Goal: Transaction & Acquisition: Obtain resource

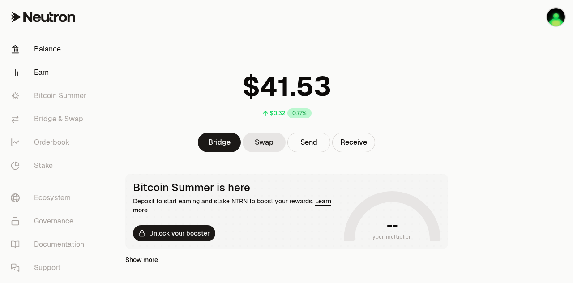
click at [40, 74] on link "Earn" at bounding box center [50, 72] width 93 height 23
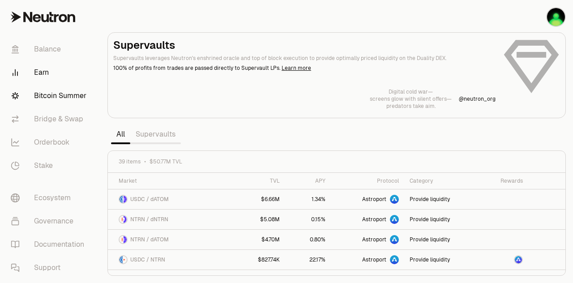
click at [60, 97] on link "Bitcoin Summer" at bounding box center [50, 95] width 93 height 23
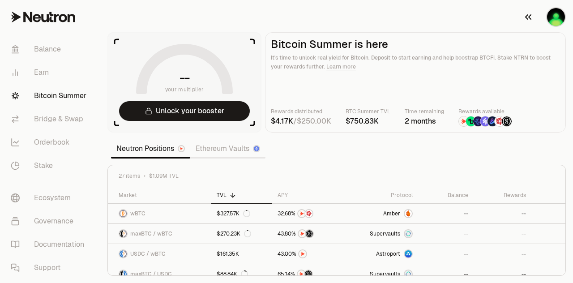
click at [559, 18] on img "button" at bounding box center [556, 17] width 18 height 18
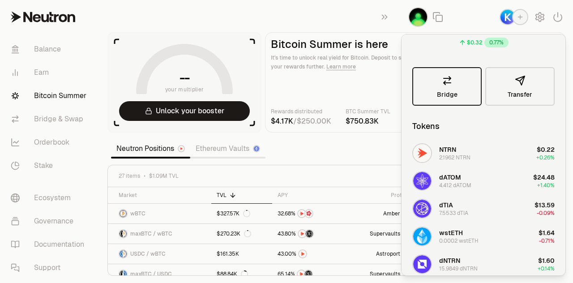
scroll to position [60, 0]
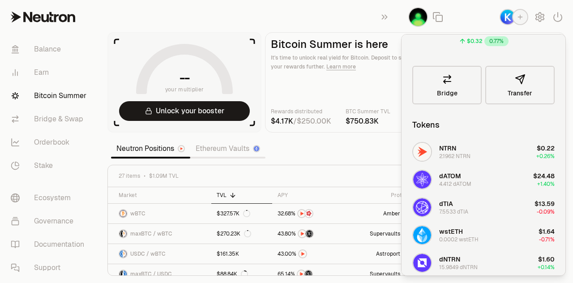
click at [426, 262] on img "button" at bounding box center [422, 263] width 18 height 18
click at [46, 164] on link "Stake" at bounding box center [50, 165] width 93 height 23
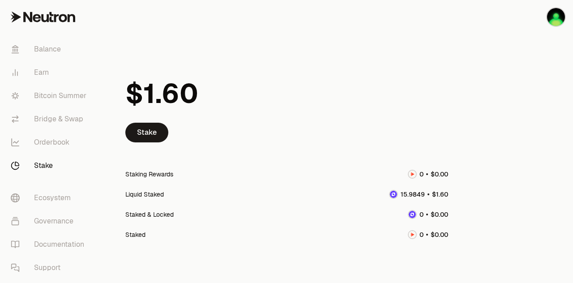
click at [410, 196] on span "9" at bounding box center [411, 194] width 4 height 8
click at [155, 136] on link "Stake" at bounding box center [146, 133] width 43 height 20
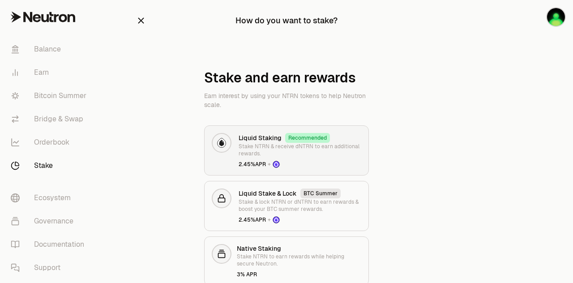
click at [258, 144] on p "Stake NTRN & receive dNTRN to earn additional rewards." at bounding box center [300, 150] width 123 height 14
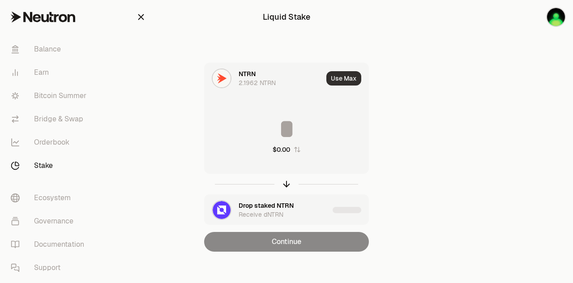
click at [336, 79] on button "Use Max" at bounding box center [343, 78] width 35 height 14
type input "********"
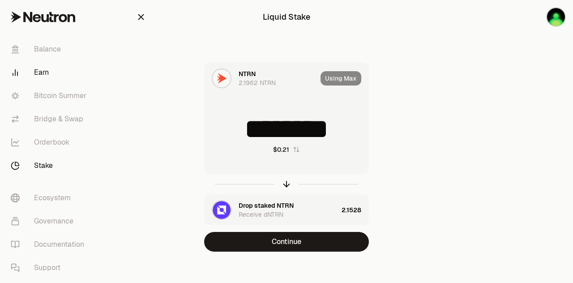
click at [49, 74] on link "Earn" at bounding box center [50, 72] width 93 height 23
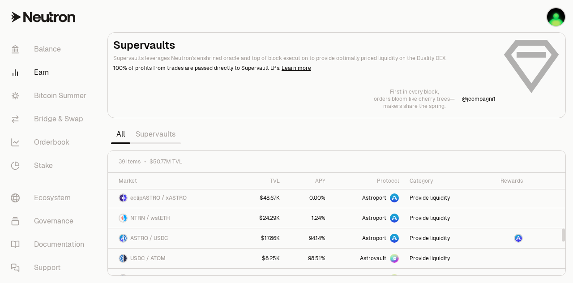
scroll to position [448, 0]
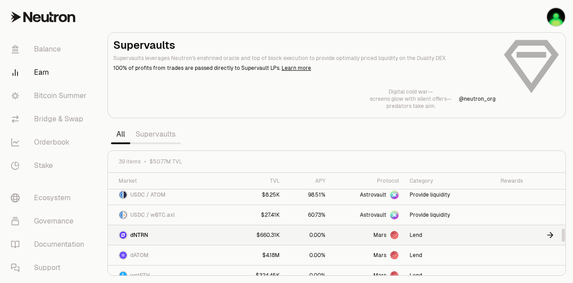
click at [142, 232] on span "dNTRN" at bounding box center [139, 234] width 18 height 7
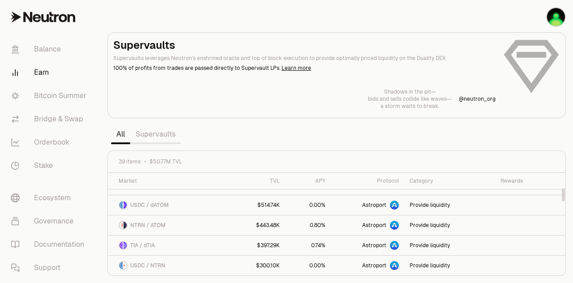
scroll to position [0, 0]
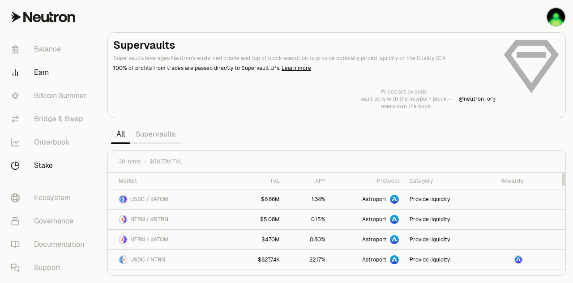
click at [47, 165] on link "Stake" at bounding box center [50, 165] width 93 height 23
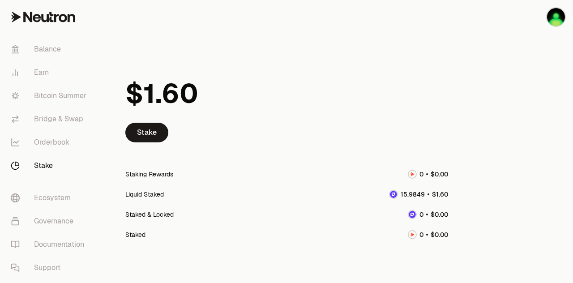
click at [147, 197] on div "Liquid Staked" at bounding box center [144, 194] width 38 height 9
click at [147, 194] on div "Liquid Staked" at bounding box center [144, 194] width 38 height 9
click at [396, 195] on img at bounding box center [393, 194] width 7 height 7
click at [147, 136] on link "Stake" at bounding box center [146, 133] width 43 height 20
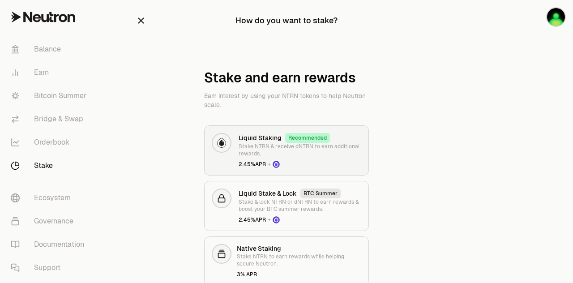
click at [260, 143] on p "Stake NTRN & receive dNTRN to earn additional rewards." at bounding box center [300, 150] width 123 height 14
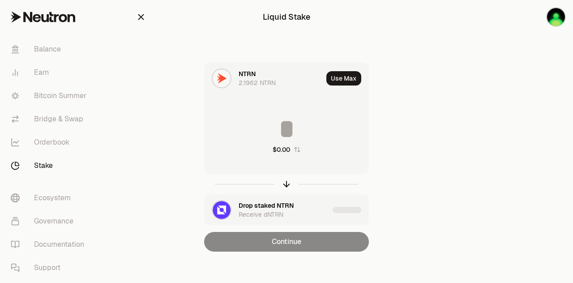
click at [254, 210] on div "Receive dNTRN" at bounding box center [261, 214] width 45 height 9
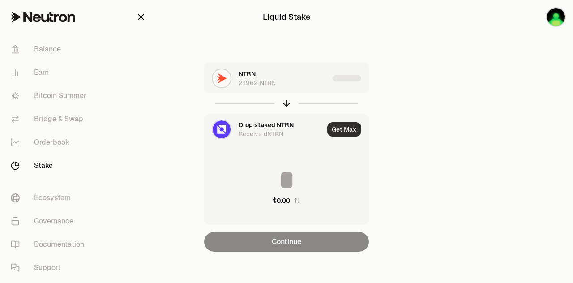
click at [342, 132] on button "Get Max" at bounding box center [344, 129] width 34 height 14
type input "********"
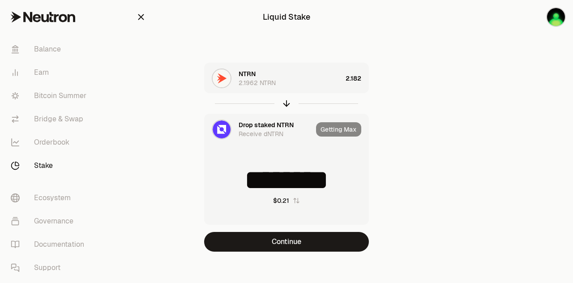
click at [446, 156] on div "Liquid Stake NTRN 2.1962 NTRN 2.182 Drop staked NTRN Receive dNTRN Getting Max …" at bounding box center [286, 143] width 322 height 287
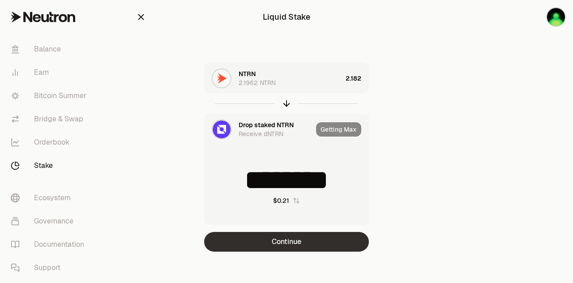
click at [286, 244] on button "Continue" at bounding box center [286, 242] width 165 height 20
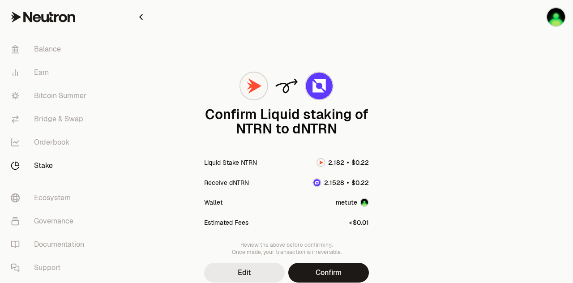
click at [248, 272] on button "Edit" at bounding box center [244, 273] width 81 height 20
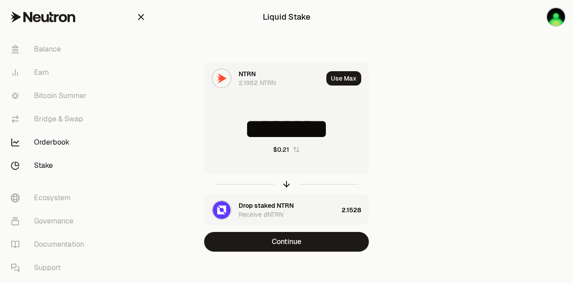
click at [47, 143] on link "Orderbook" at bounding box center [50, 142] width 93 height 23
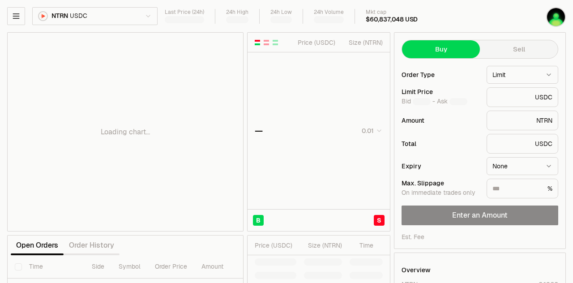
type input "********"
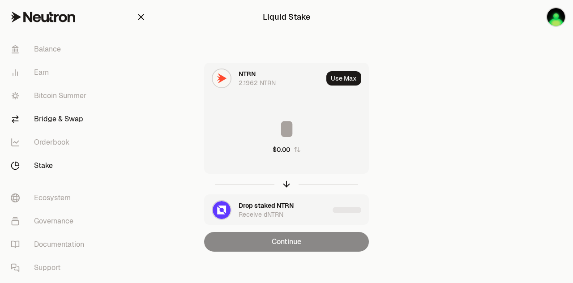
click at [51, 116] on link "Bridge & Swap" at bounding box center [50, 118] width 93 height 23
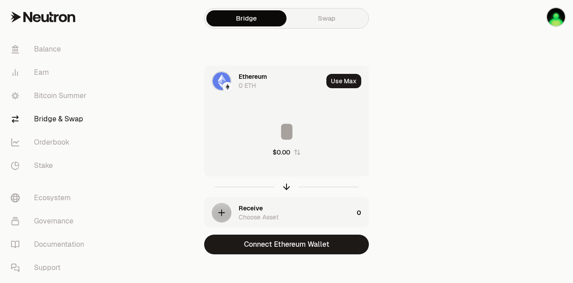
scroll to position [7, 0]
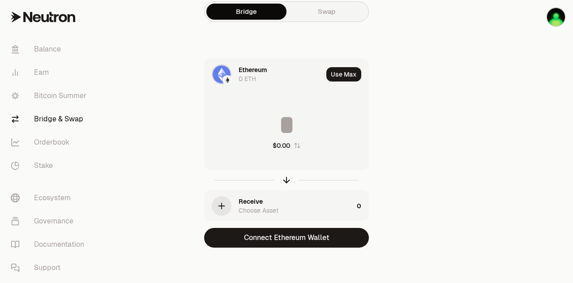
click at [220, 206] on icon "button" at bounding box center [222, 206] width 10 height 10
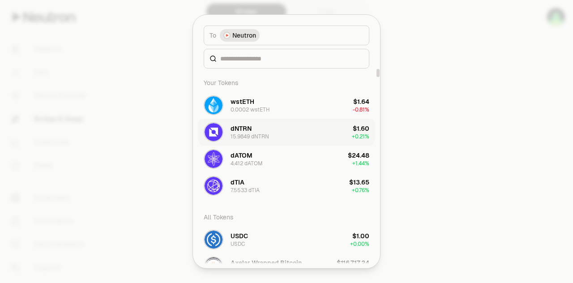
click at [226, 130] on div "dNTRN 15.9849 dNTRN" at bounding box center [236, 132] width 65 height 20
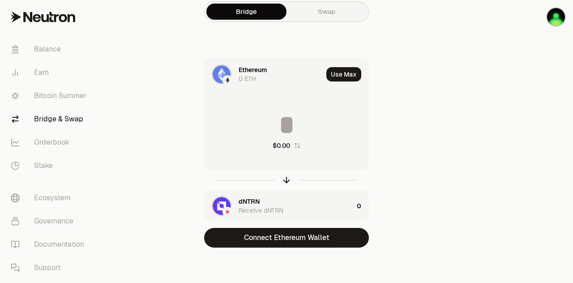
click at [299, 146] on icon "button" at bounding box center [297, 145] width 7 height 7
click at [297, 147] on icon "button" at bounding box center [296, 145] width 7 height 7
click at [297, 147] on icon "button" at bounding box center [297, 145] width 7 height 7
click at [75, 96] on link "Bitcoin Summer" at bounding box center [50, 95] width 93 height 23
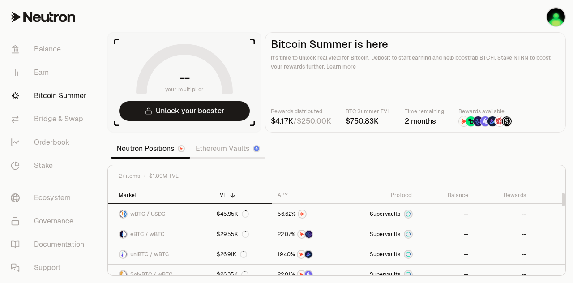
scroll to position [269, 0]
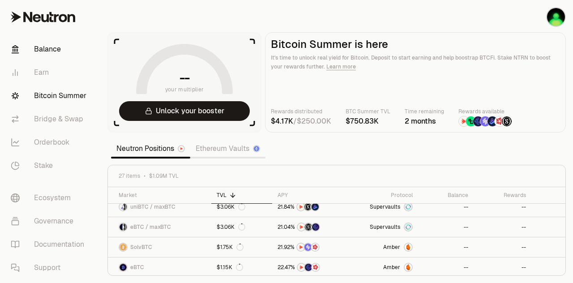
click at [49, 53] on link "Balance" at bounding box center [50, 49] width 93 height 23
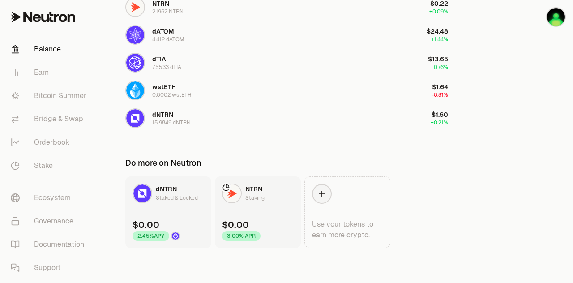
scroll to position [319, 0]
click at [167, 209] on link "dNTRN Staked & Locked $0.00 2.45% APY" at bounding box center [168, 212] width 86 height 72
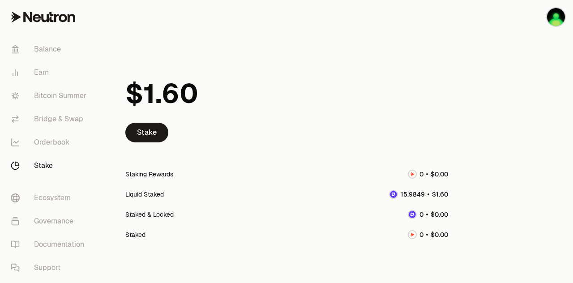
click at [158, 216] on div "Staked & Locked" at bounding box center [149, 214] width 48 height 9
click at [141, 216] on div "Staked & Locked" at bounding box center [149, 214] width 48 height 9
click at [425, 215] on span "0 1 2 3 4 5 6 7 8 9" at bounding box center [421, 213] width 10 height 9
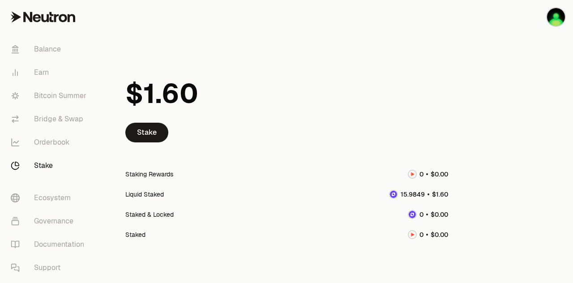
click at [410, 215] on img at bounding box center [412, 214] width 7 height 7
click at [137, 234] on div "Staked" at bounding box center [135, 234] width 20 height 9
click at [48, 164] on link "Stake" at bounding box center [50, 165] width 93 height 23
click at [148, 132] on link "Stake" at bounding box center [146, 133] width 43 height 20
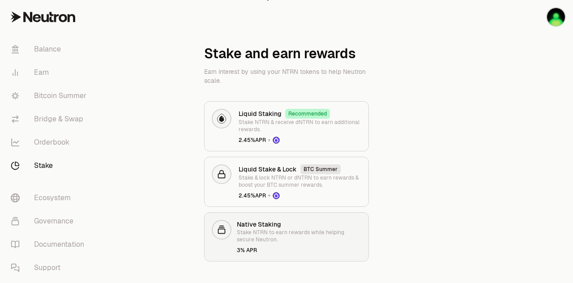
scroll to position [37, 0]
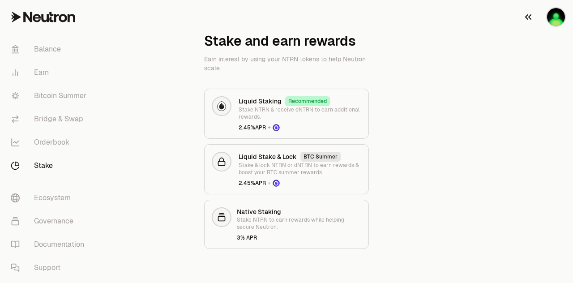
click at [554, 20] on img "button" at bounding box center [556, 17] width 18 height 18
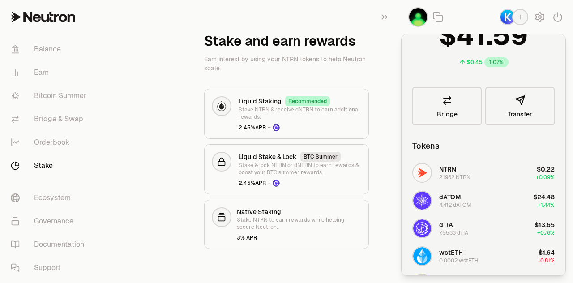
scroll to position [60, 0]
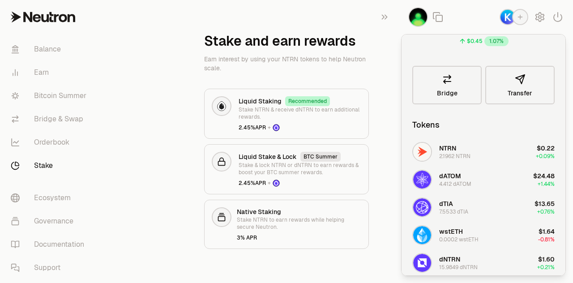
click at [453, 261] on span "dNTRN" at bounding box center [449, 259] width 21 height 8
click at [514, 85] on button "Transfer" at bounding box center [519, 85] width 69 height 38
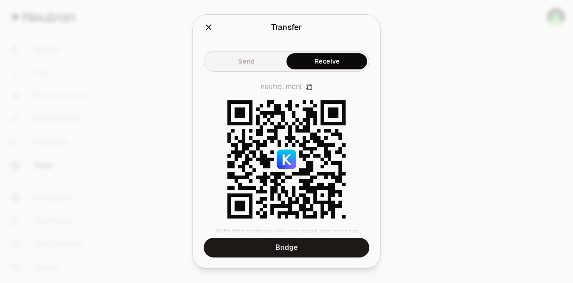
click at [210, 30] on icon "Close" at bounding box center [209, 27] width 10 height 10
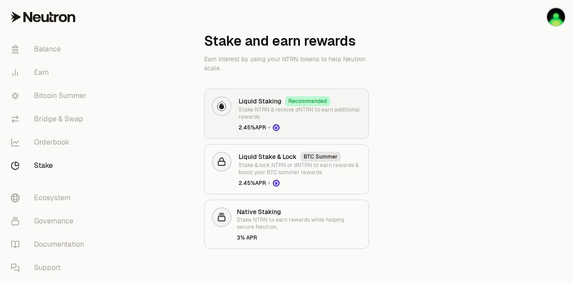
click at [275, 124] on icon at bounding box center [276, 127] width 7 height 7
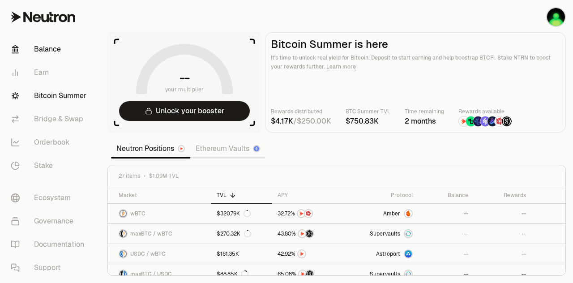
click at [52, 50] on link "Balance" at bounding box center [50, 49] width 93 height 23
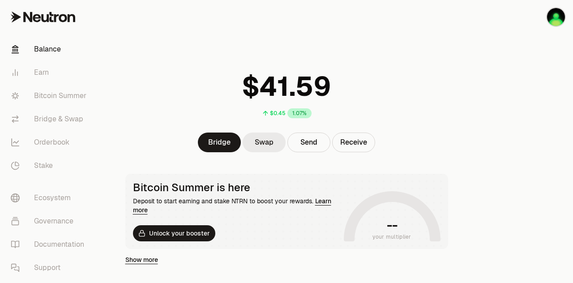
click at [258, 144] on link "Swap" at bounding box center [264, 142] width 43 height 20
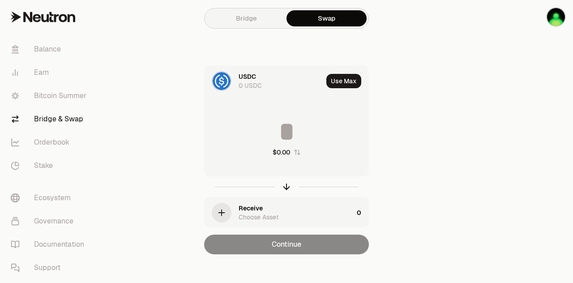
click at [295, 152] on icon "button" at bounding box center [297, 151] width 6 height 5
click at [225, 81] on img at bounding box center [222, 81] width 18 height 18
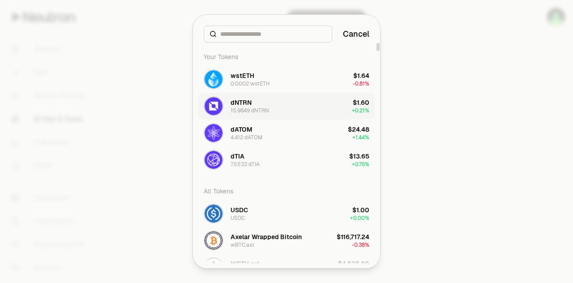
click at [244, 107] on div "15.9849 dNTRN" at bounding box center [249, 110] width 38 height 7
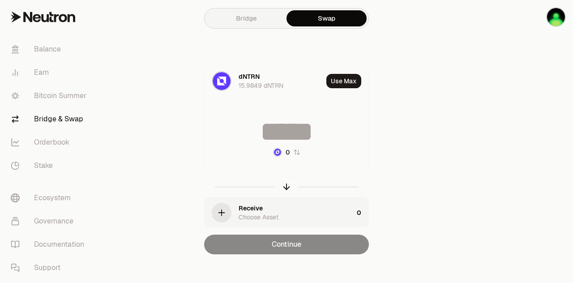
click at [222, 214] on icon "button" at bounding box center [222, 213] width 10 height 10
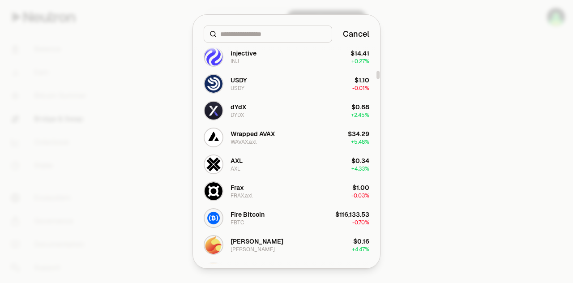
scroll to position [761, 0]
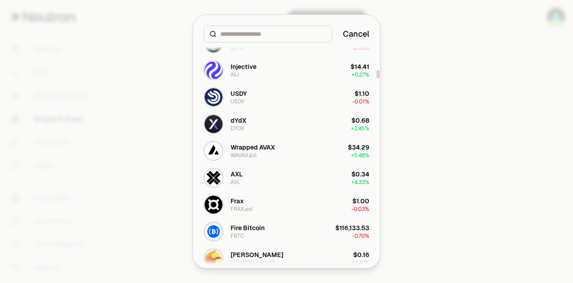
click at [228, 34] on input at bounding box center [273, 34] width 106 height 9
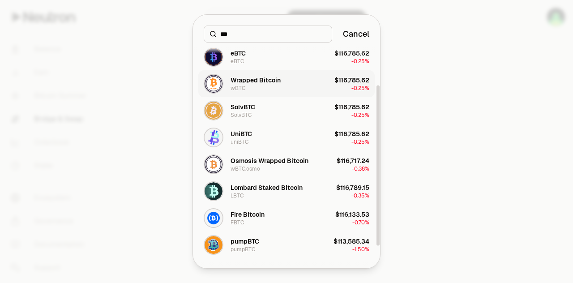
scroll to position [0, 0]
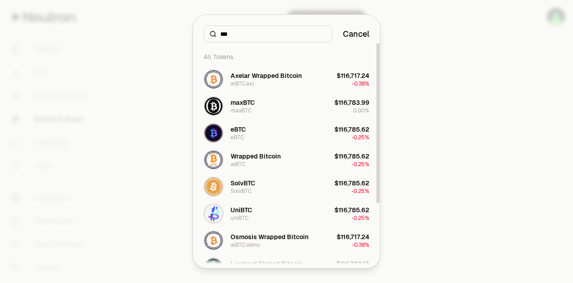
type input "***"
click at [426, 112] on div at bounding box center [286, 141] width 573 height 283
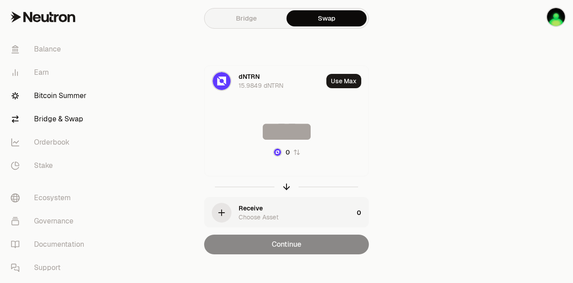
click at [60, 94] on link "Bitcoin Summer" at bounding box center [50, 95] width 93 height 23
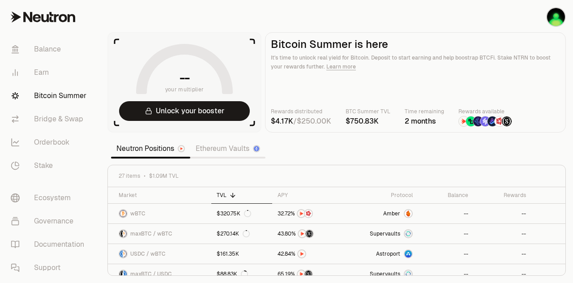
click at [238, 150] on link "Ethereum Vaults" at bounding box center [227, 149] width 75 height 18
